Goal: Transaction & Acquisition: Purchase product/service

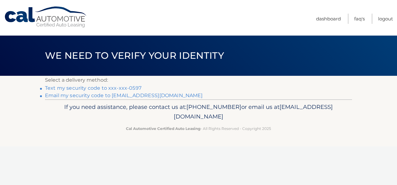
click at [124, 88] on link "Text my security code to xxx-xxx-0597" at bounding box center [93, 88] width 96 height 6
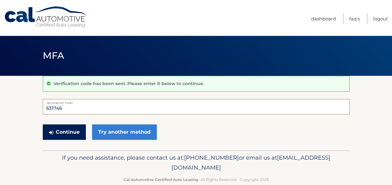
type input "631746"
click at [73, 131] on button "Continue" at bounding box center [64, 133] width 43 height 16
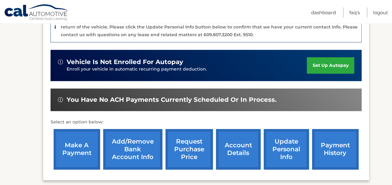
scroll to position [168, 0]
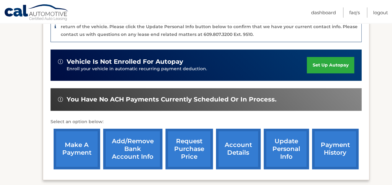
click at [240, 152] on link "account details" at bounding box center [238, 149] width 45 height 41
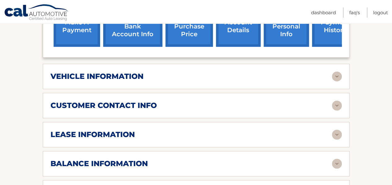
scroll to position [262, 0]
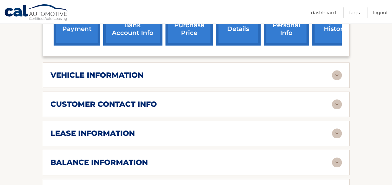
click at [338, 130] on img at bounding box center [337, 134] width 10 height 10
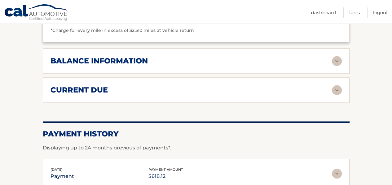
scroll to position [480, 0]
click at [342, 59] on div "balance information Payments Received 38 Payments Remaining 1 Next Payment will…" at bounding box center [196, 60] width 307 height 25
click at [338, 59] on img at bounding box center [337, 61] width 10 height 10
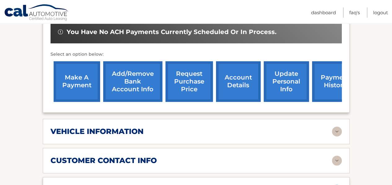
scroll to position [0, 0]
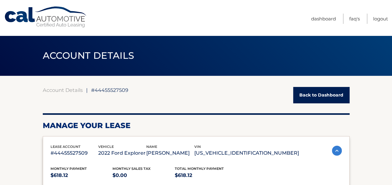
click at [331, 93] on link "Back to Dashboard" at bounding box center [321, 95] width 56 height 16
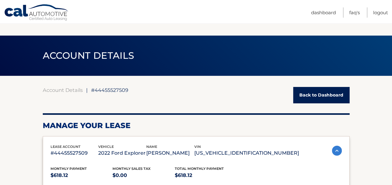
scroll to position [78, 0]
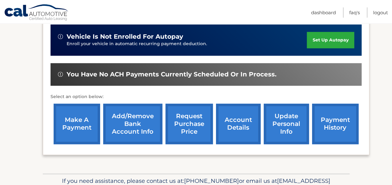
scroll to position [195, 0]
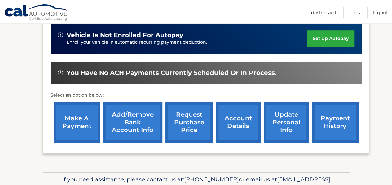
click at [78, 123] on link "make a payment" at bounding box center [77, 122] width 47 height 41
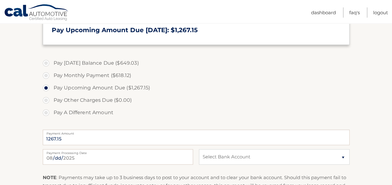
scroll to position [192, 0]
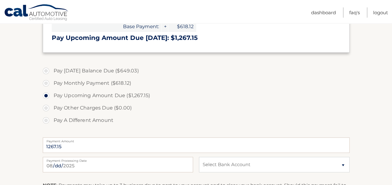
click at [47, 70] on label "Pay [DATE] Balance Due ($649.03)" at bounding box center [196, 71] width 307 height 12
click at [47, 70] on input "Pay [DATE] Balance Due ($649.03)" at bounding box center [48, 70] width 6 height 10
radio input "true"
type input "649.03"
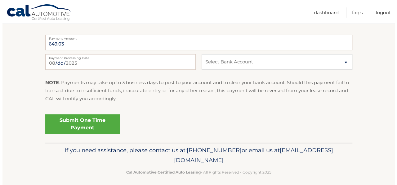
scroll to position [299, 0]
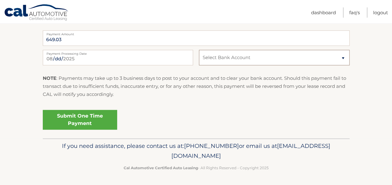
click at [265, 57] on select "Select Bank Account Checking JOVIA FINANCIAL FEDERAL CREDIT UNIO *****7028 Chec…" at bounding box center [274, 58] width 150 height 16
select select "ODA5ZGY2YjQtZmI0OC00ZmJmLTk4N2MtMWM0M2ZjM2U2OTdm"
click at [199, 50] on select "Select Bank Account Checking JOVIA FINANCIAL FEDERAL CREDIT UNIO *****7028 Chec…" at bounding box center [274, 58] width 150 height 16
click at [89, 112] on link "Submit One Time Payment" at bounding box center [80, 120] width 74 height 20
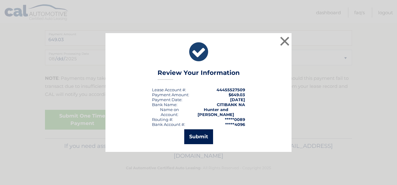
click at [193, 139] on button "Submit" at bounding box center [198, 137] width 29 height 15
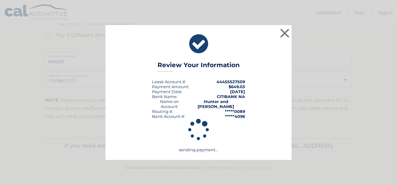
scroll to position [277, 0]
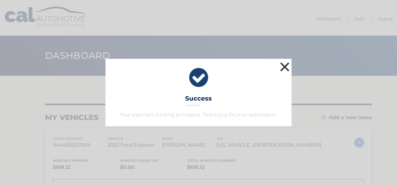
click at [283, 65] on button "×" at bounding box center [284, 67] width 12 height 12
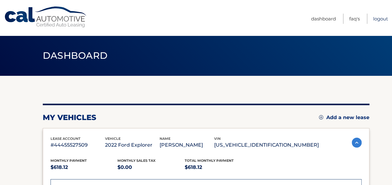
click at [384, 19] on link "Logout" at bounding box center [380, 19] width 15 height 10
